Goal: Task Accomplishment & Management: Use online tool/utility

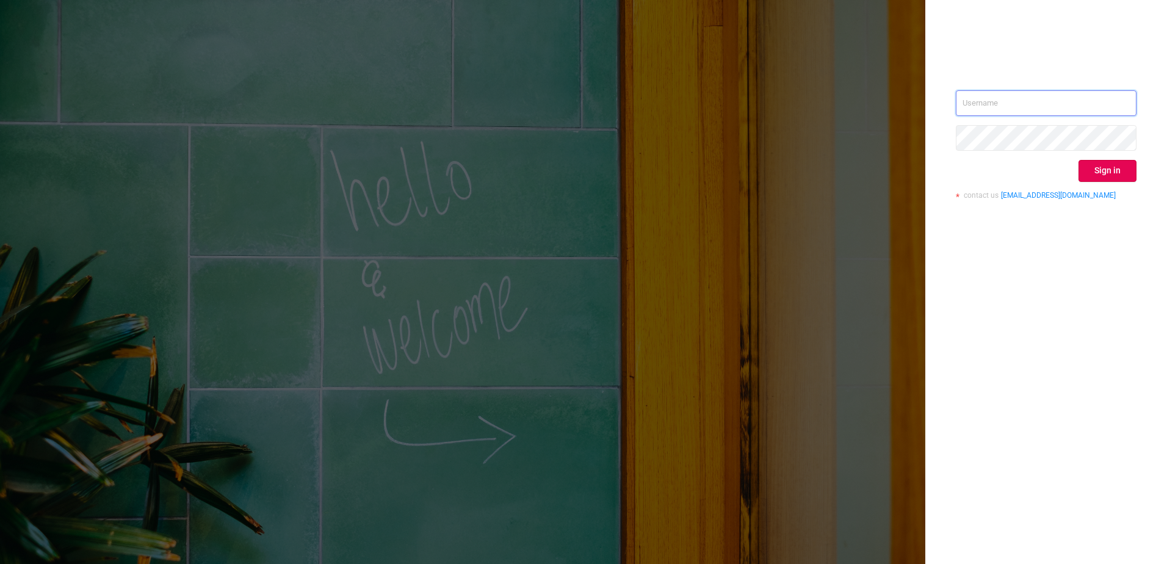
type input "[EMAIL_ADDRESS][DOMAIN_NAME]"
click at [1151, 181] on div "[EMAIL_ADDRESS][DOMAIN_NAME] Sign in contact us [EMAIL_ADDRESS][DOMAIN_NAME]" at bounding box center [1046, 282] width 242 height 564
click at [1119, 169] on button "Sign in" at bounding box center [1107, 171] width 58 height 22
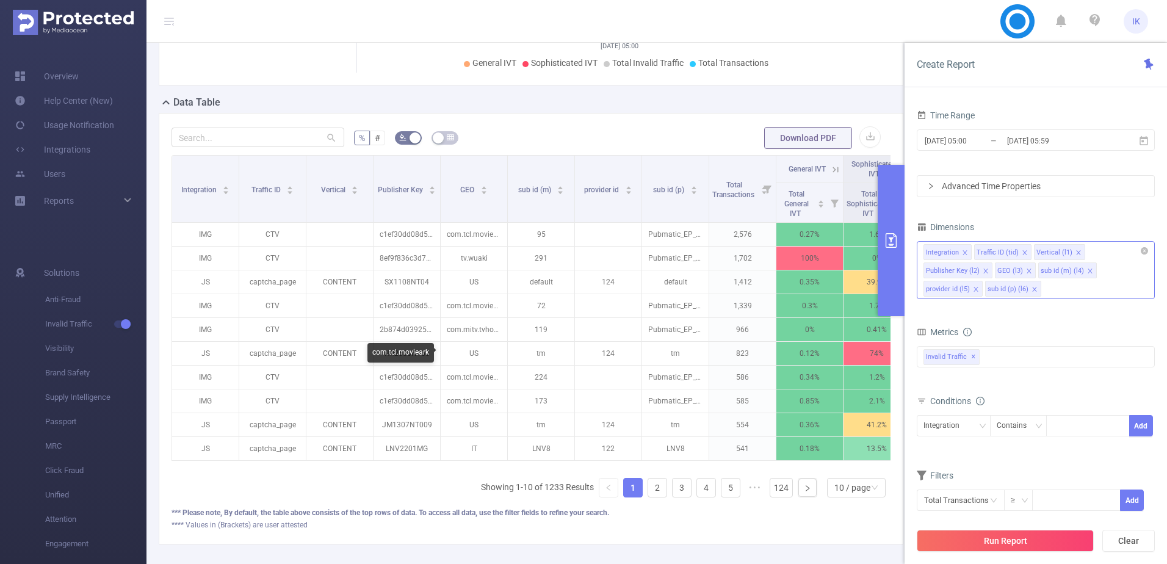
scroll to position [244, 0]
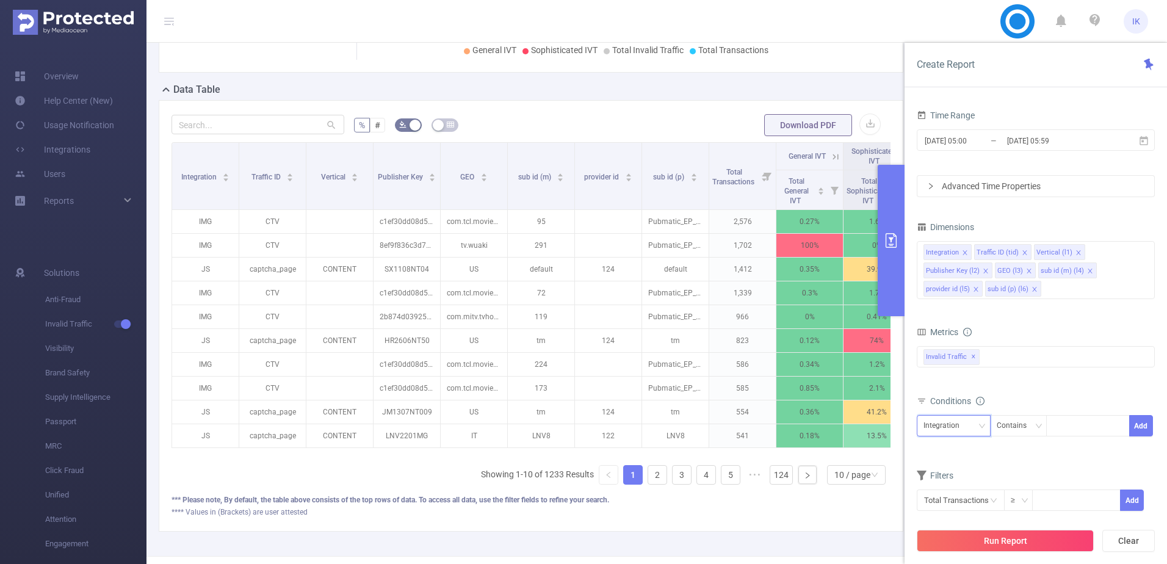
click at [984, 425] on icon "icon: down" at bounding box center [981, 425] width 7 height 7
click at [956, 304] on li "Vertical (l1)" at bounding box center [957, 305] width 81 height 20
click at [1006, 426] on div "Contains" at bounding box center [1015, 426] width 38 height 20
click at [1014, 470] on li "Is" at bounding box center [1029, 471] width 81 height 20
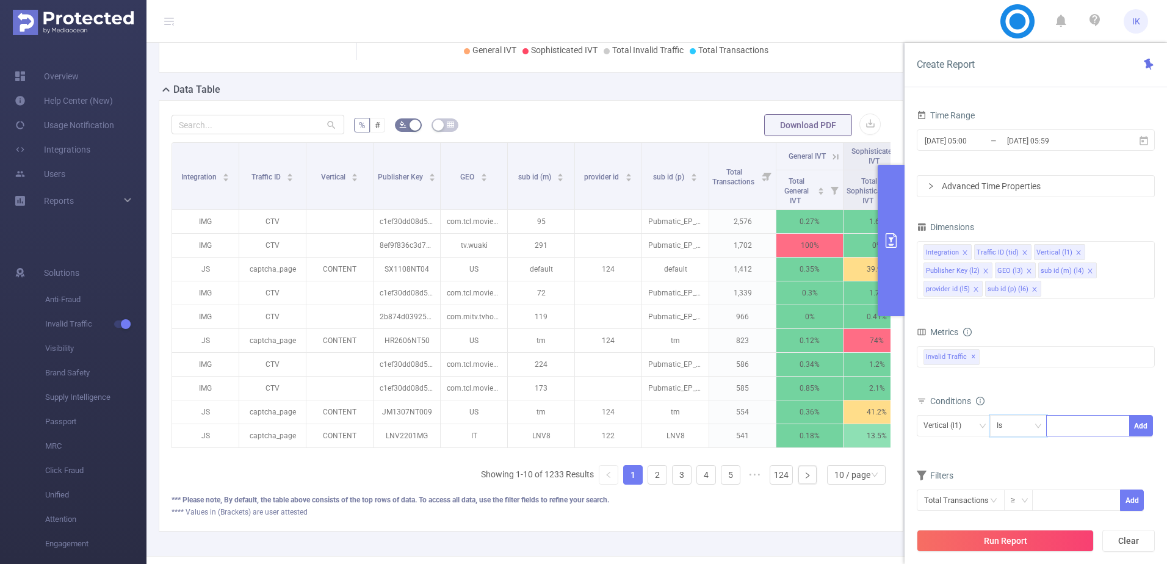
click at [1076, 427] on div at bounding box center [1088, 426] width 70 height 20
type input "ד"
type input "search"
click at [1067, 441] on li "search" at bounding box center [1088, 451] width 84 height 20
click at [1142, 422] on button "Add" at bounding box center [1141, 425] width 24 height 21
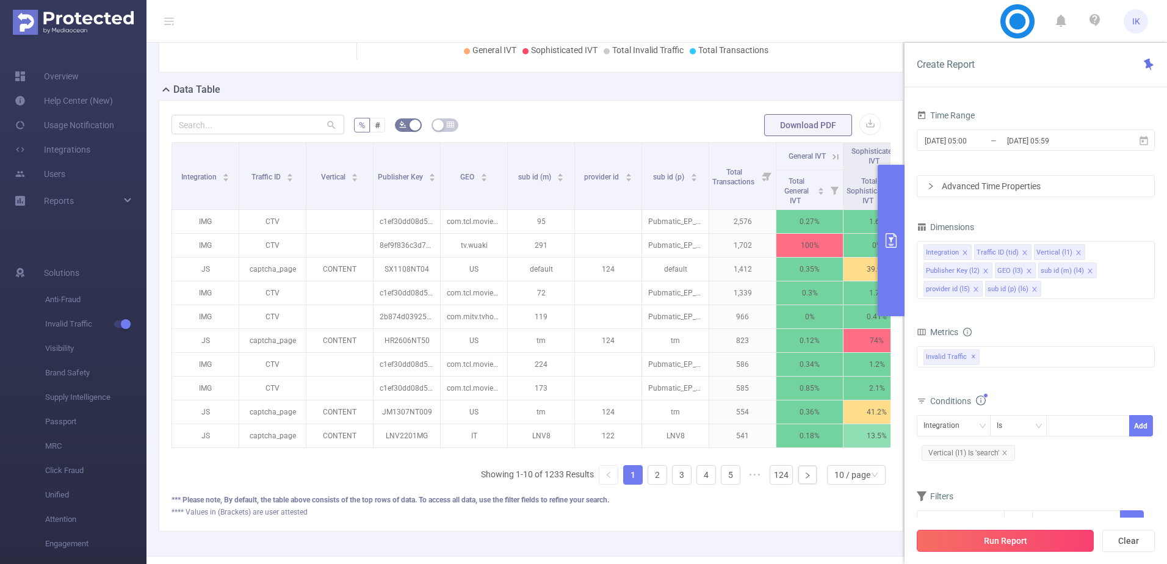
click at [992, 535] on button "Run Report" at bounding box center [1005, 541] width 177 height 22
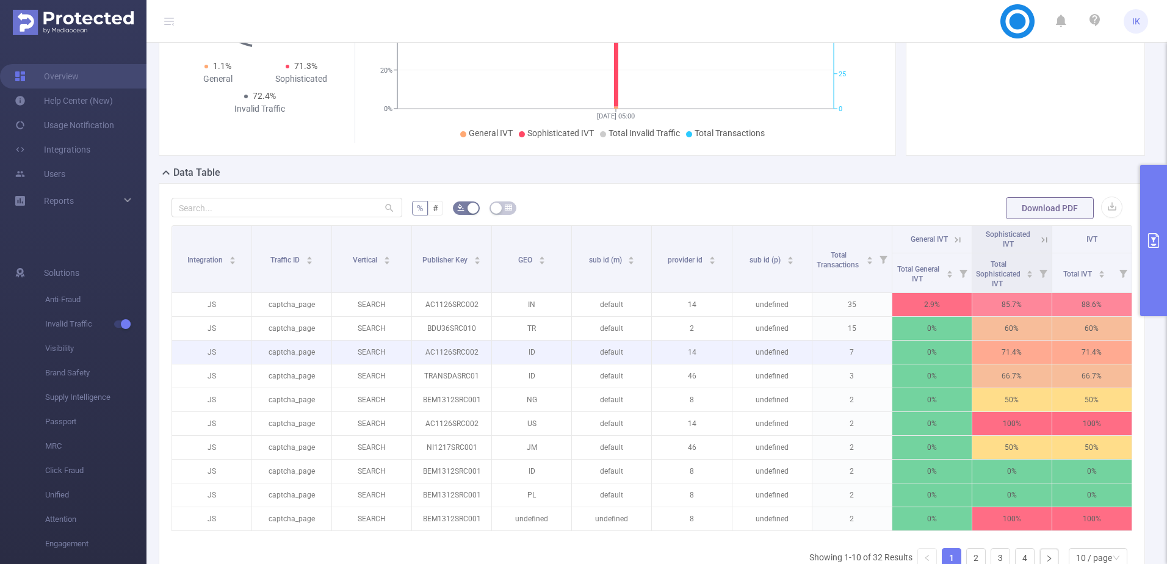
scroll to position [183, 0]
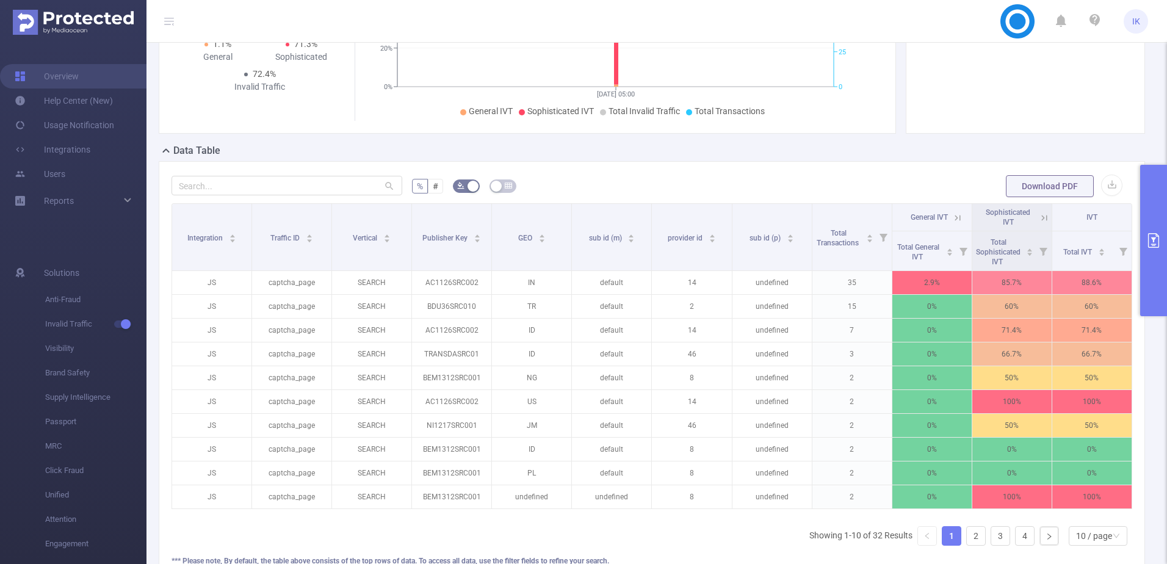
click at [1162, 216] on button "primary" at bounding box center [1153, 240] width 27 height 151
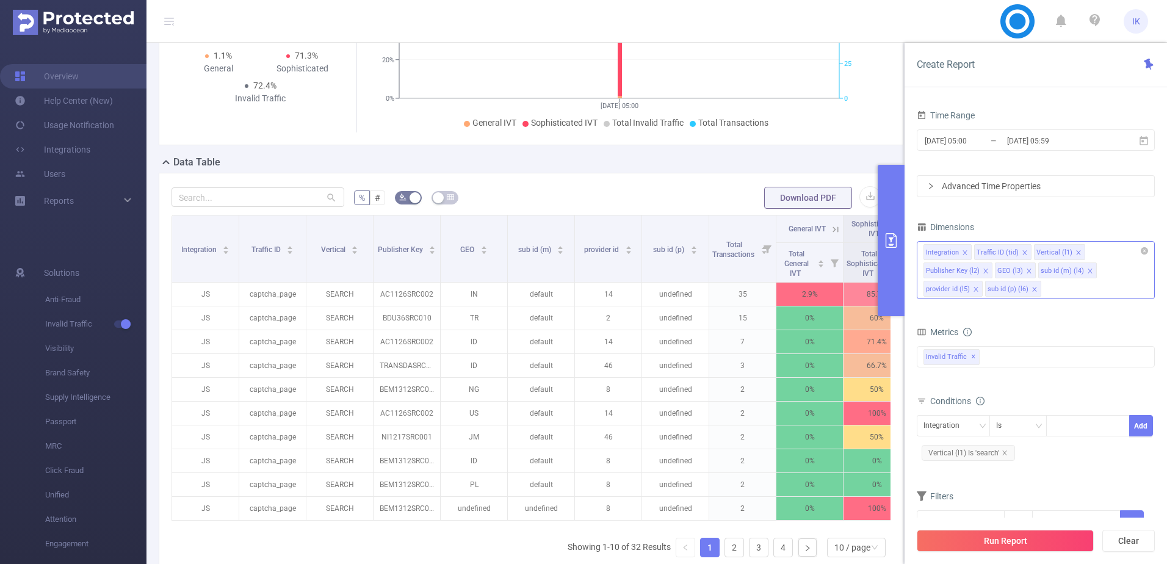
click at [1087, 270] on icon "icon: close" at bounding box center [1089, 270] width 4 height 4
click at [1087, 270] on icon "icon: close" at bounding box center [1090, 271] width 6 height 6
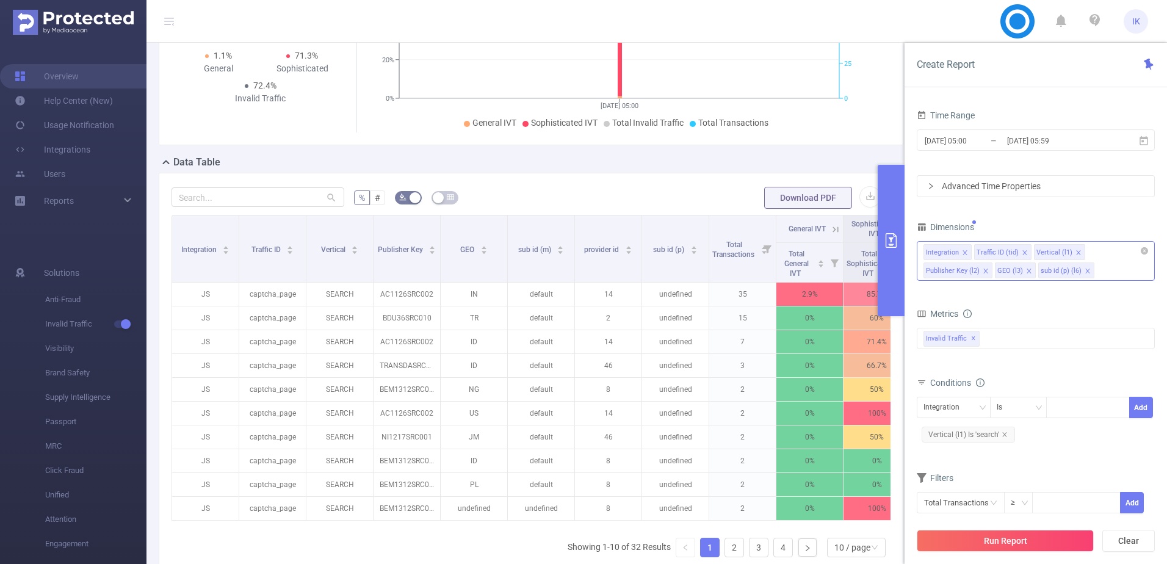
click at [1026, 270] on icon "icon: close" at bounding box center [1029, 271] width 6 height 6
click at [1022, 538] on button "Run Report" at bounding box center [1005, 541] width 177 height 22
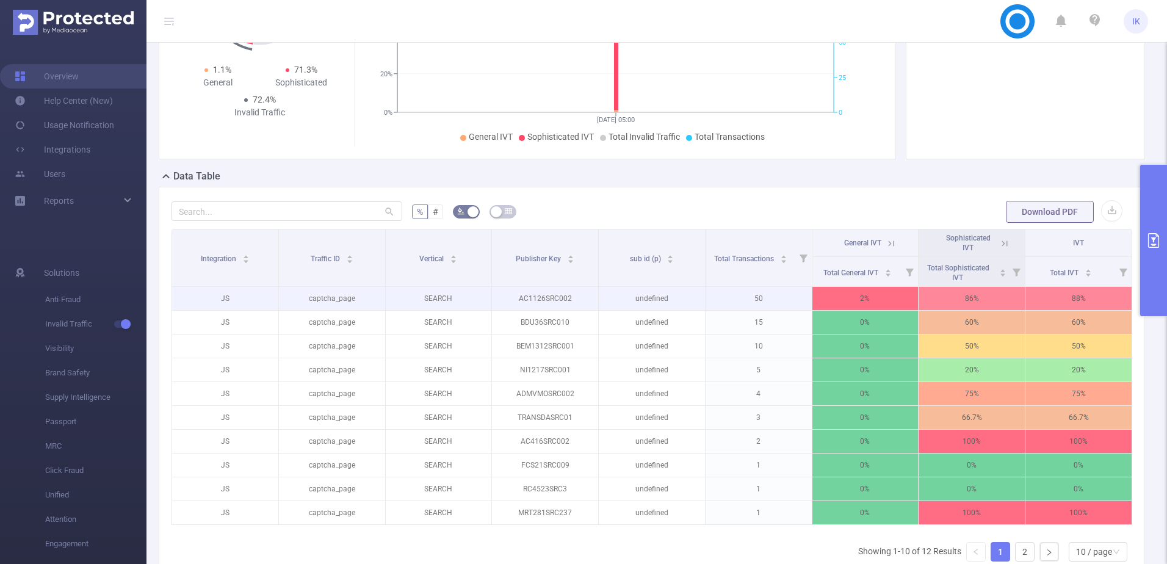
scroll to position [162, 0]
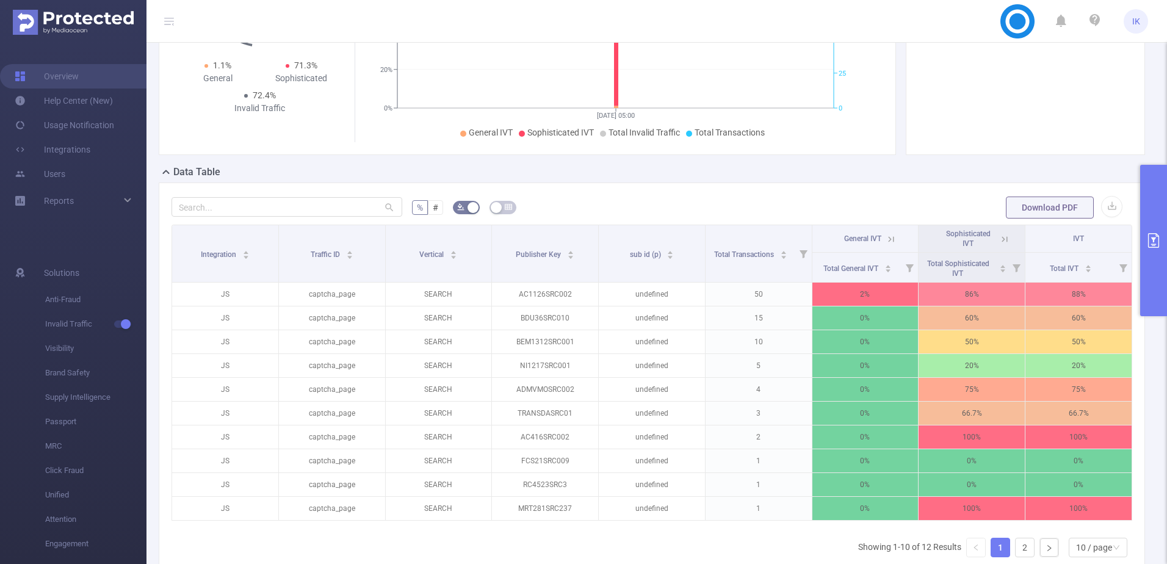
click at [1148, 242] on icon "primary" at bounding box center [1153, 240] width 11 height 15
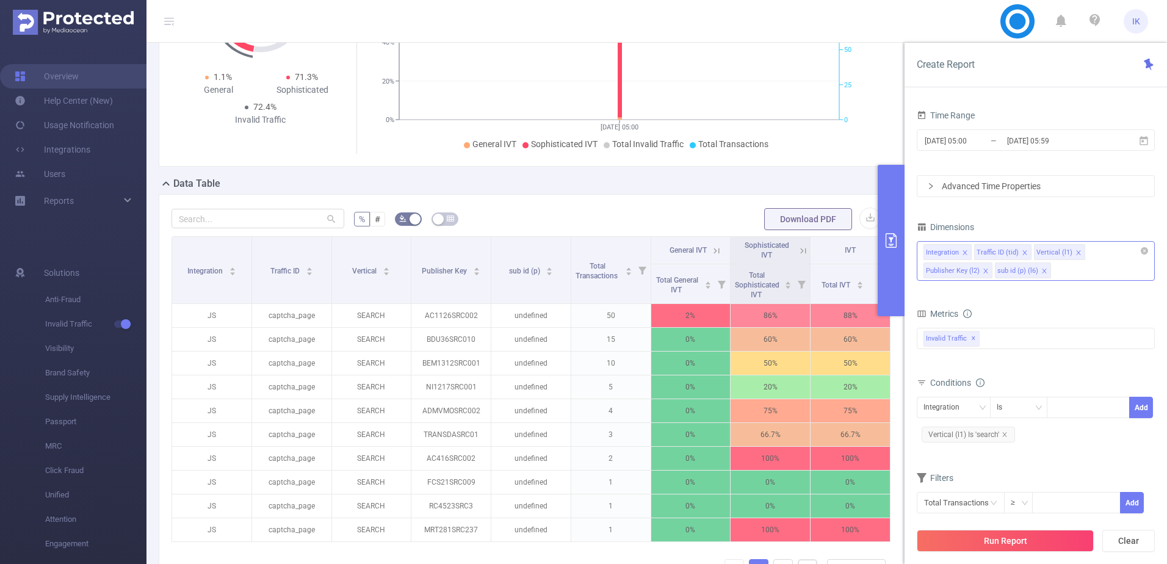
click at [1042, 272] on icon "icon: close" at bounding box center [1044, 271] width 6 height 6
click at [998, 542] on button "Run Report" at bounding box center [1005, 541] width 177 height 22
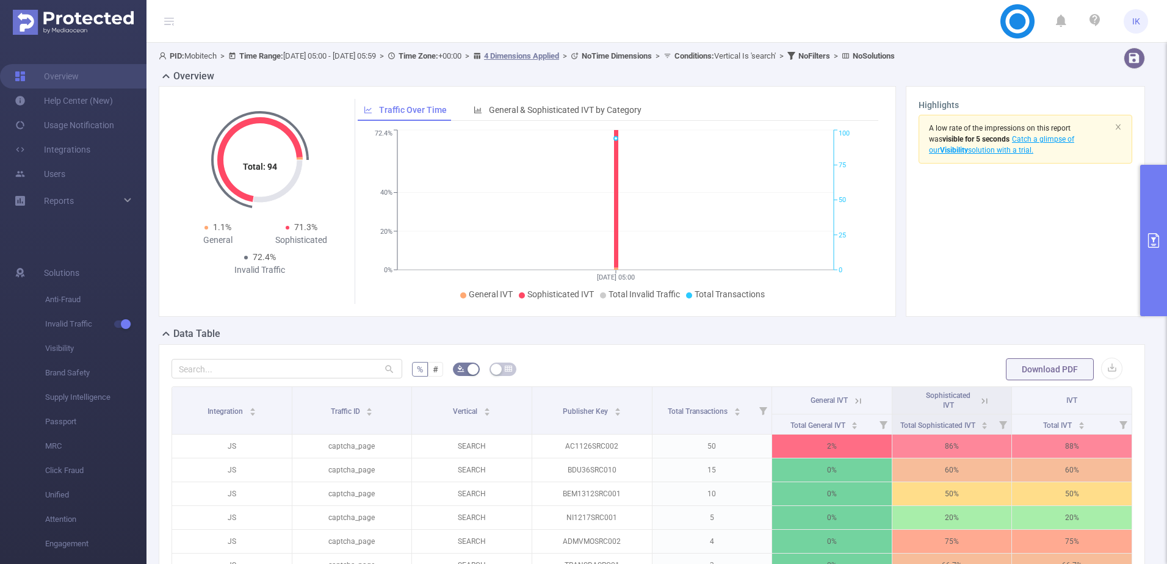
click at [1155, 233] on icon "primary" at bounding box center [1153, 240] width 11 height 15
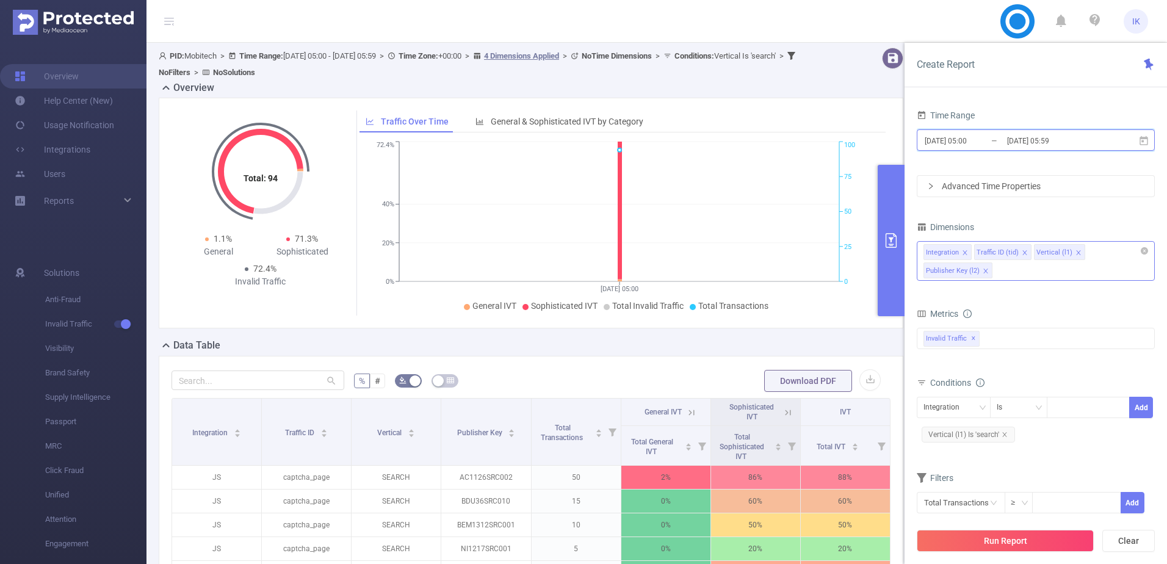
click at [1147, 139] on icon at bounding box center [1143, 140] width 11 height 11
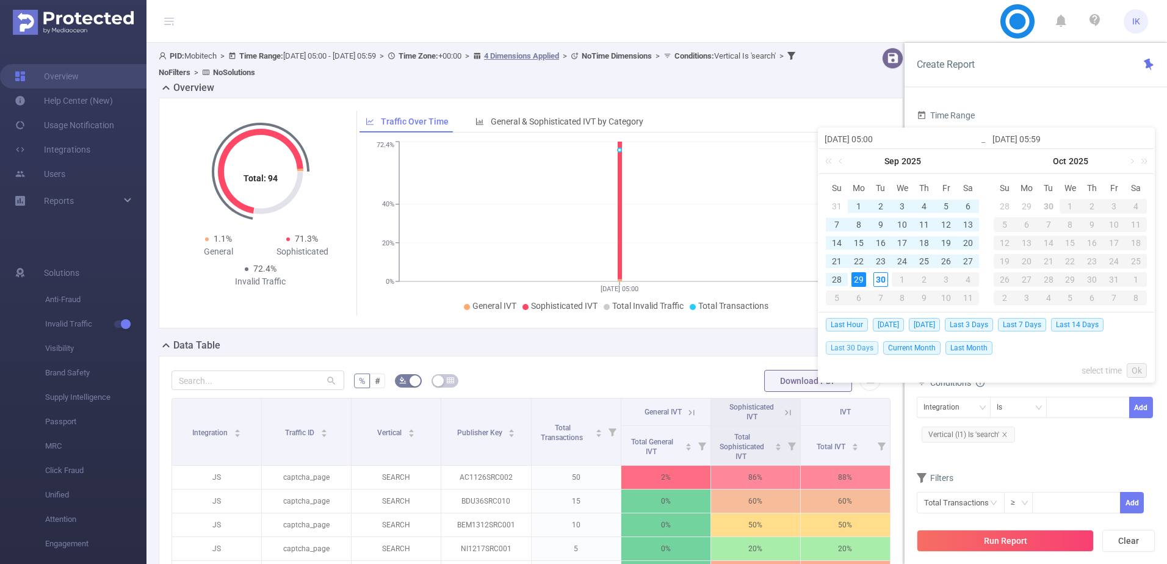
click at [860, 350] on span "Last 30 Days" at bounding box center [852, 347] width 52 height 13
type input "[DATE] 00:00"
type input "[DATE] 23:59"
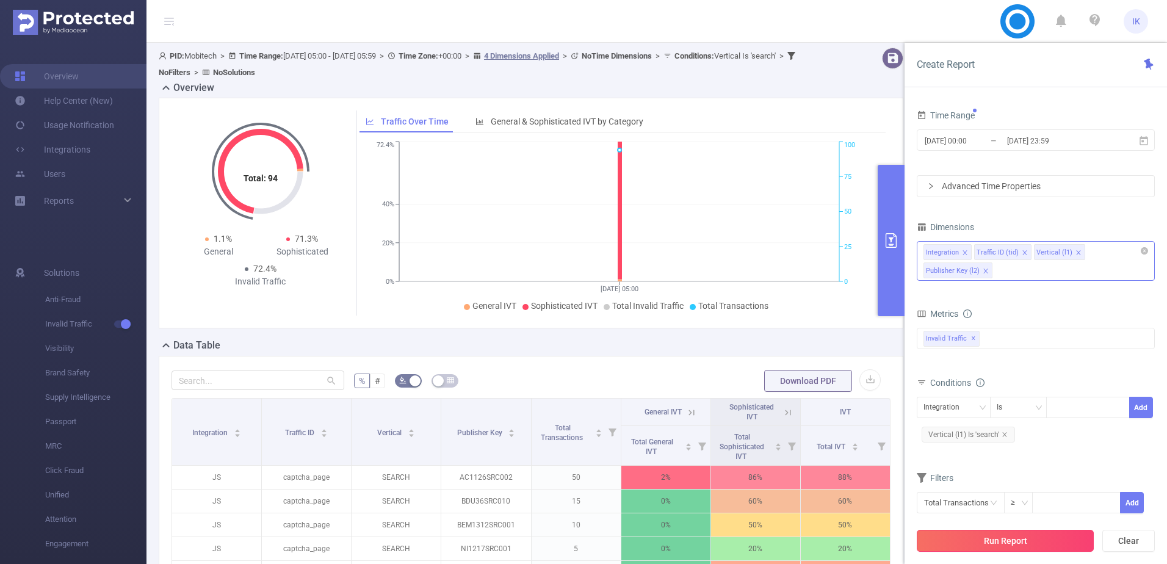
click at [1010, 546] on button "Run Report" at bounding box center [1005, 541] width 177 height 22
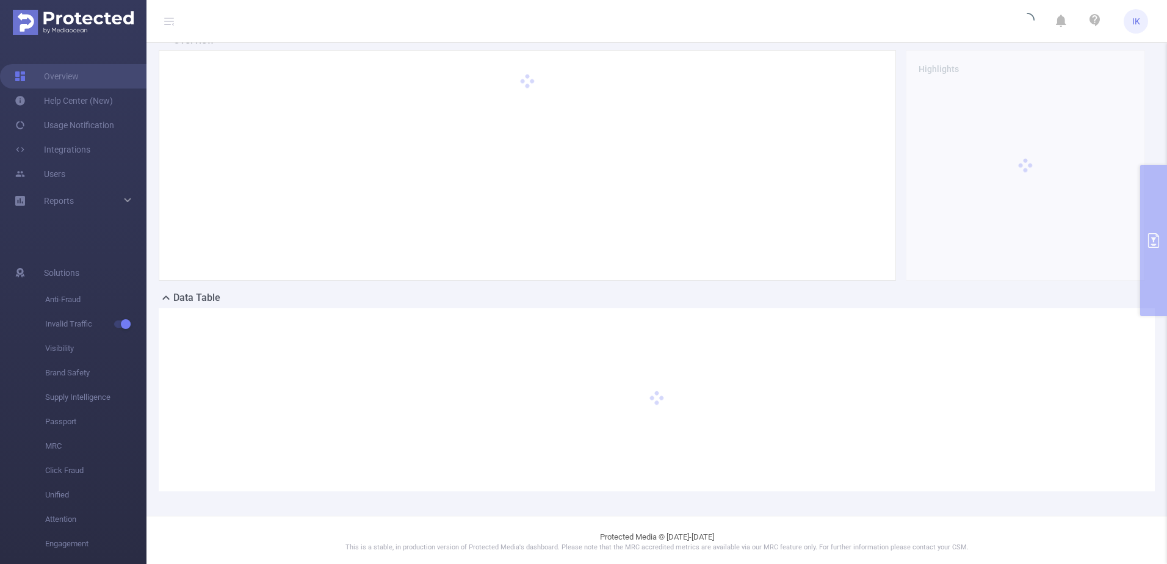
scroll to position [40, 0]
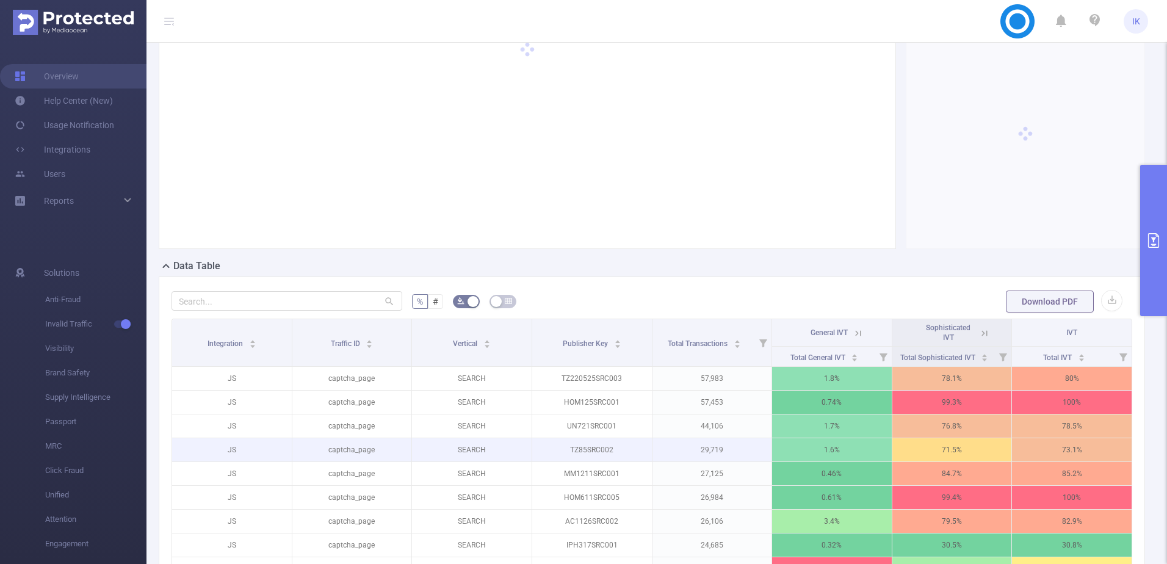
scroll to position [162, 0]
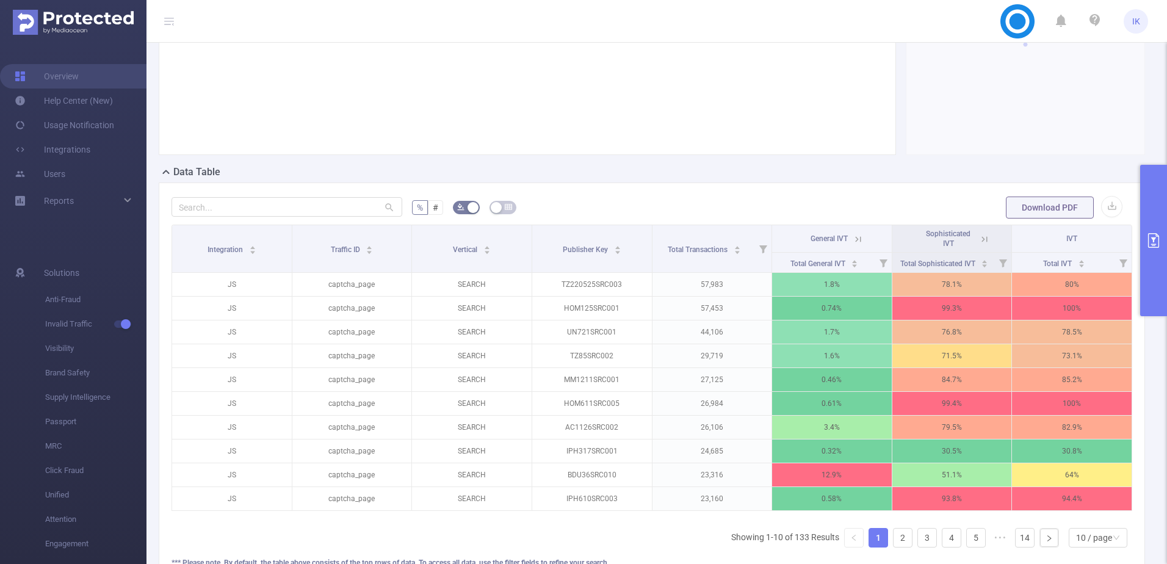
click at [852, 237] on icon at bounding box center [857, 239] width 11 height 11
